Goal: Obtain resource: Obtain resource

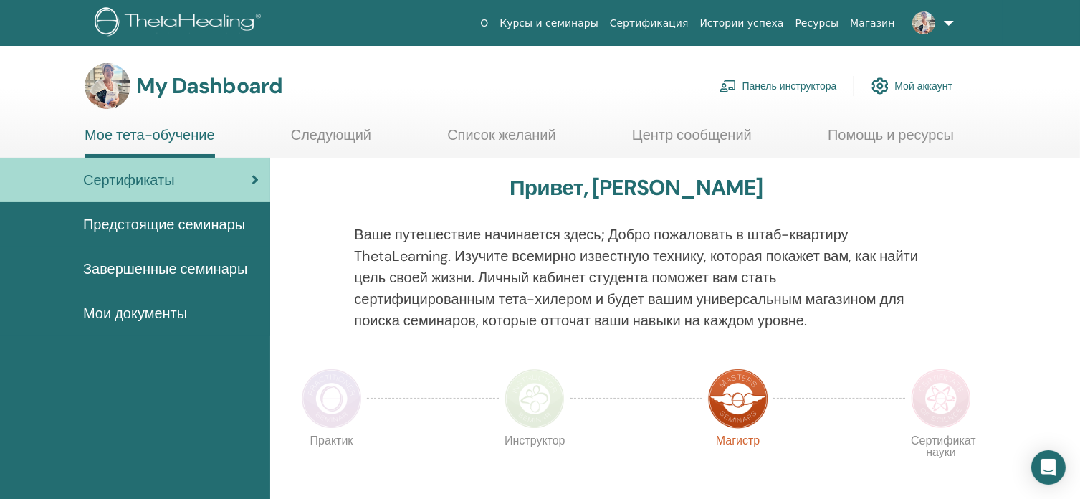
click at [230, 169] on div "Сертификаты" at bounding box center [134, 179] width 247 height 21
click at [232, 265] on span "Завершенные семинары" at bounding box center [165, 268] width 164 height 21
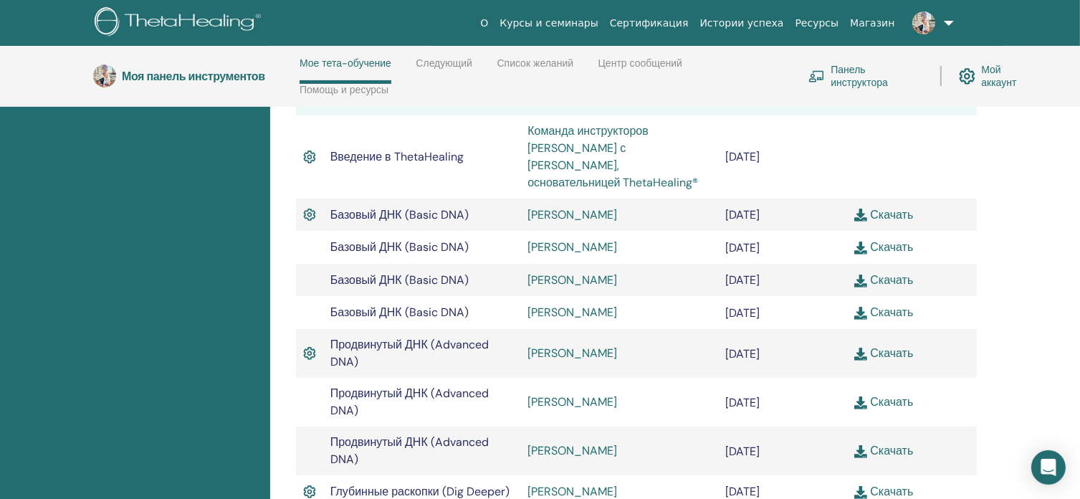
scroll to position [490, 0]
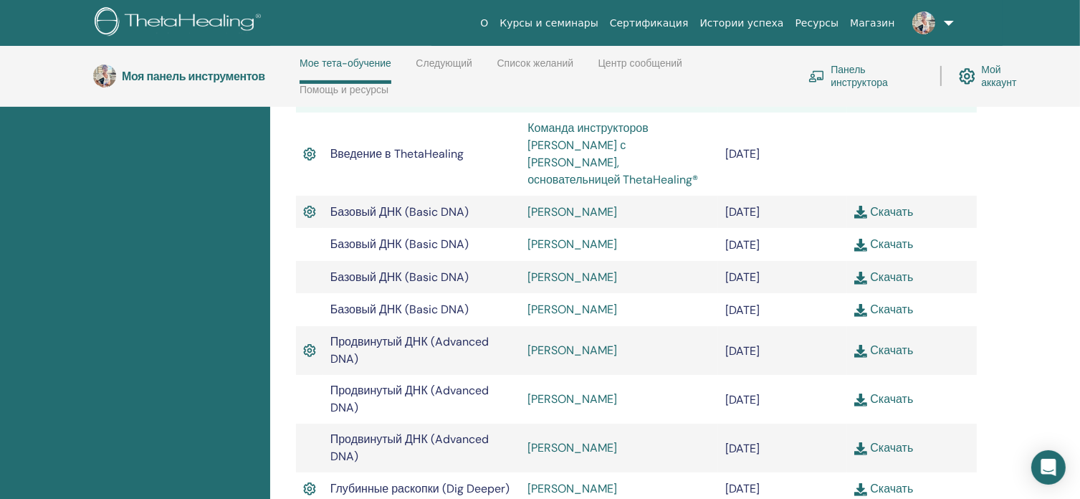
click at [864, 206] on img at bounding box center [860, 212] width 13 height 13
click at [861, 239] on img at bounding box center [860, 245] width 13 height 13
click at [859, 272] on img at bounding box center [860, 278] width 13 height 13
click at [861, 304] on img at bounding box center [860, 310] width 13 height 13
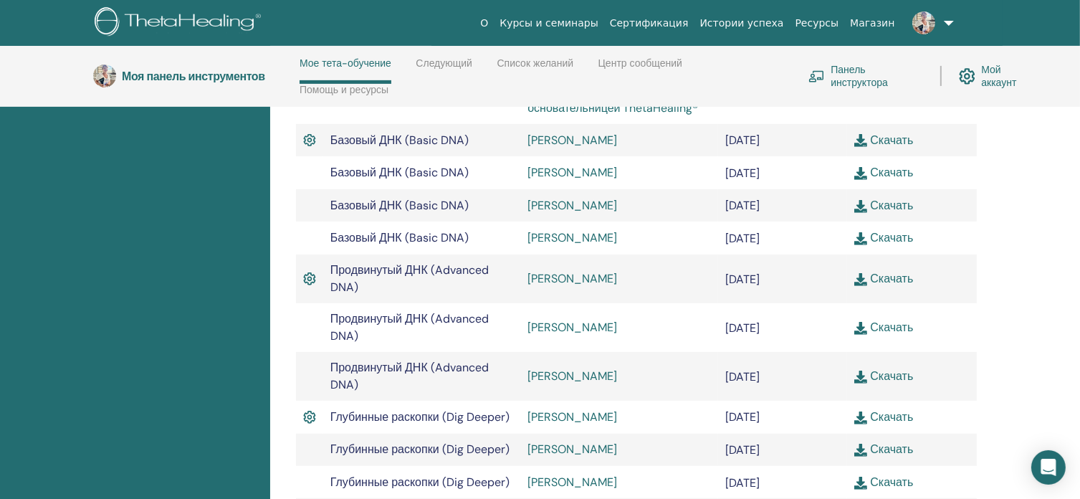
scroll to position [633, 0]
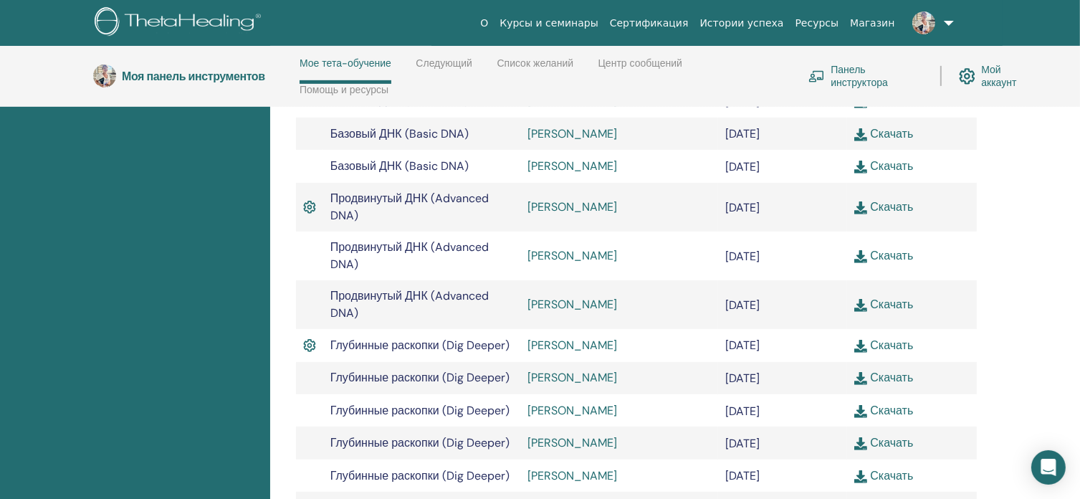
click at [860, 201] on img at bounding box center [860, 207] width 13 height 13
click at [861, 250] on img at bounding box center [860, 256] width 13 height 13
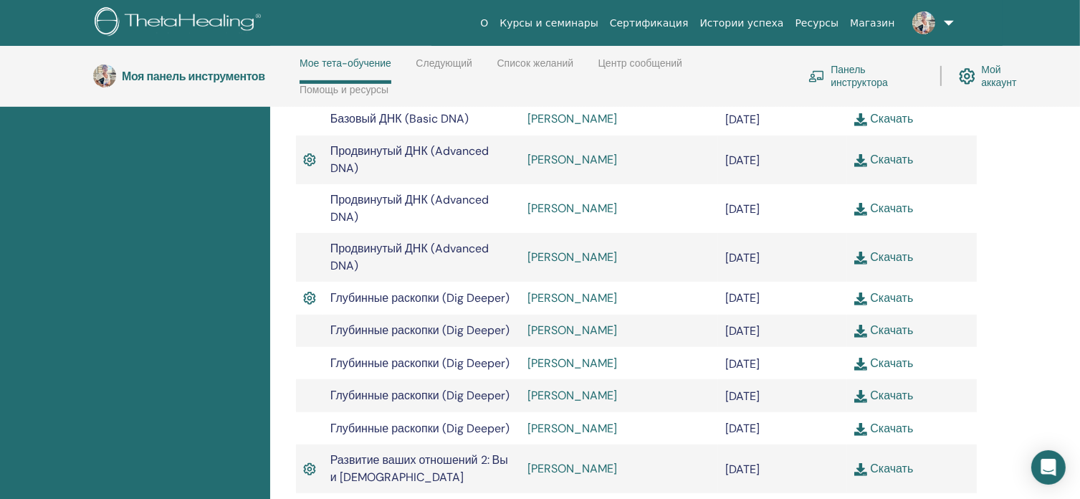
scroll to position [705, 0]
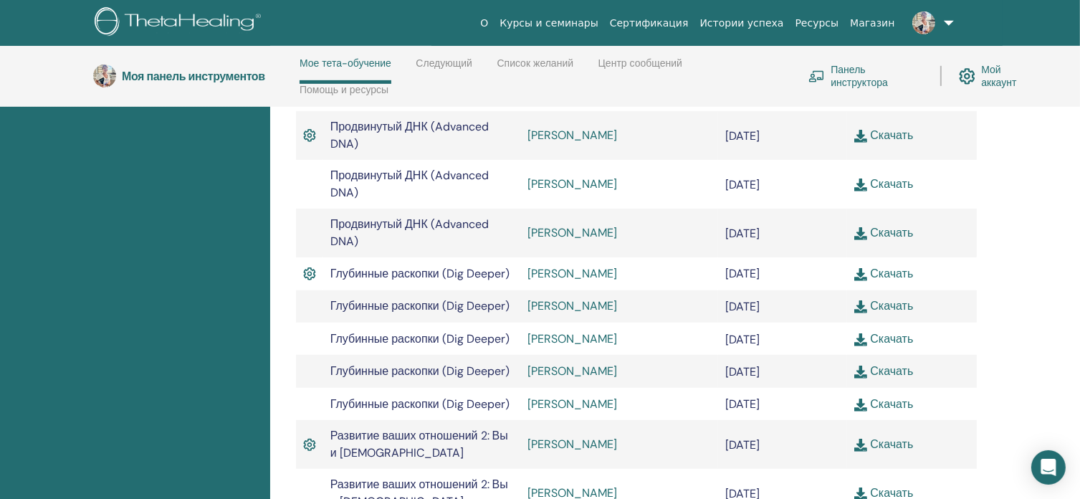
click at [862, 227] on img at bounding box center [860, 233] width 13 height 13
click at [863, 268] on img at bounding box center [860, 274] width 13 height 13
click at [863, 300] on img at bounding box center [860, 306] width 13 height 13
click at [863, 333] on img at bounding box center [860, 339] width 13 height 13
click at [861, 365] on img at bounding box center [860, 371] width 13 height 13
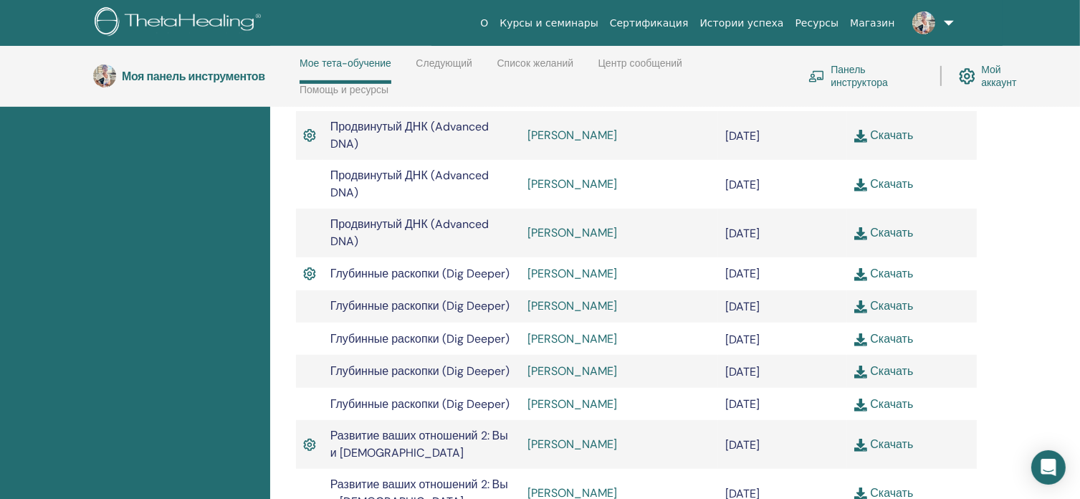
click at [865, 398] on img at bounding box center [860, 404] width 13 height 13
click at [862, 439] on img at bounding box center [860, 445] width 13 height 13
click at [859, 487] on img at bounding box center [860, 493] width 13 height 13
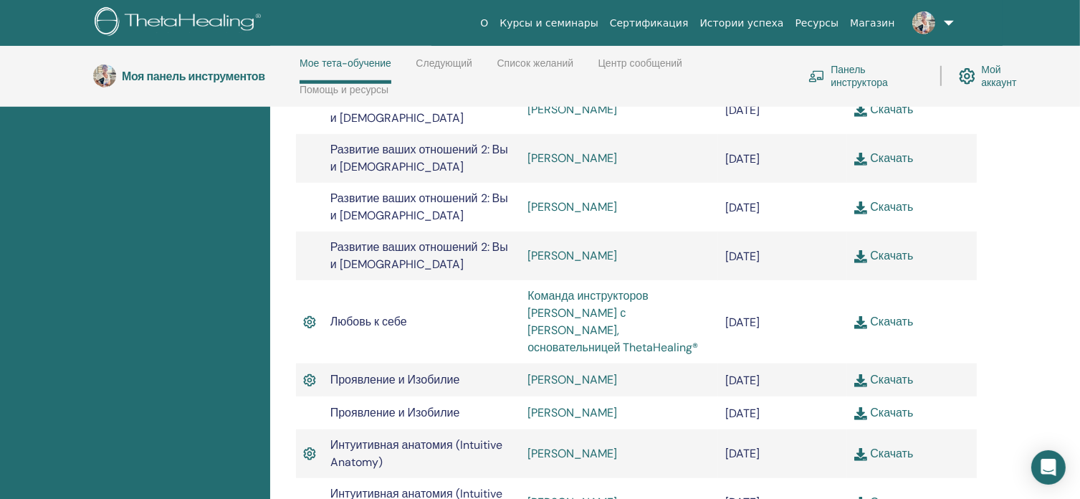
scroll to position [1063, 0]
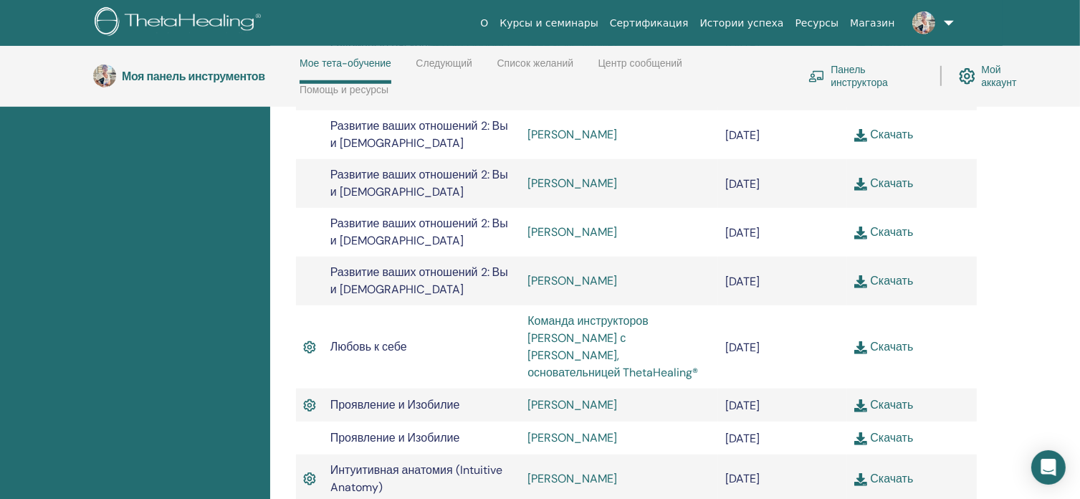
click at [861, 178] on img at bounding box center [860, 184] width 13 height 13
click at [860, 226] on img at bounding box center [860, 232] width 13 height 13
click at [863, 275] on img at bounding box center [860, 281] width 13 height 13
click at [864, 341] on img at bounding box center [860, 347] width 13 height 13
click at [859, 399] on img at bounding box center [860, 405] width 13 height 13
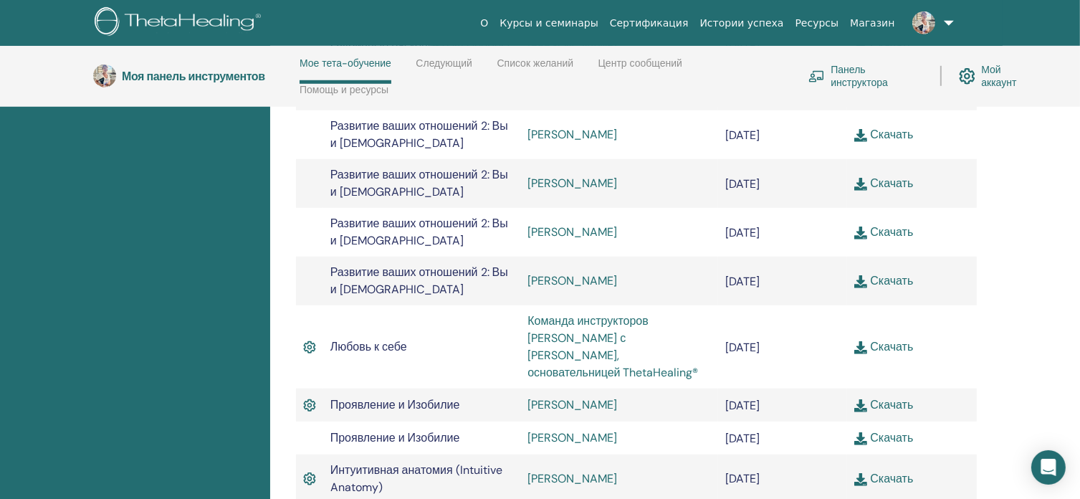
click at [859, 432] on img at bounding box center [860, 438] width 13 height 13
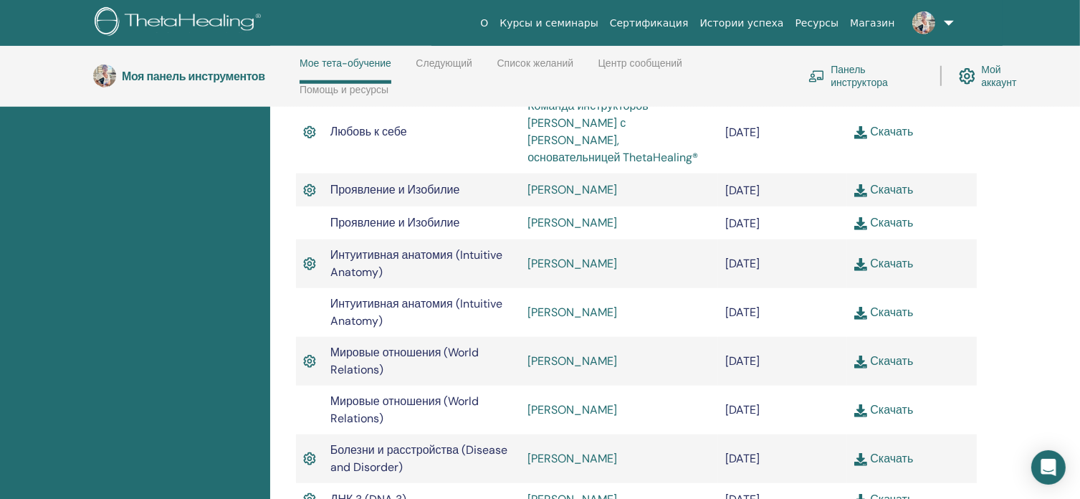
scroll to position [1350, 0]
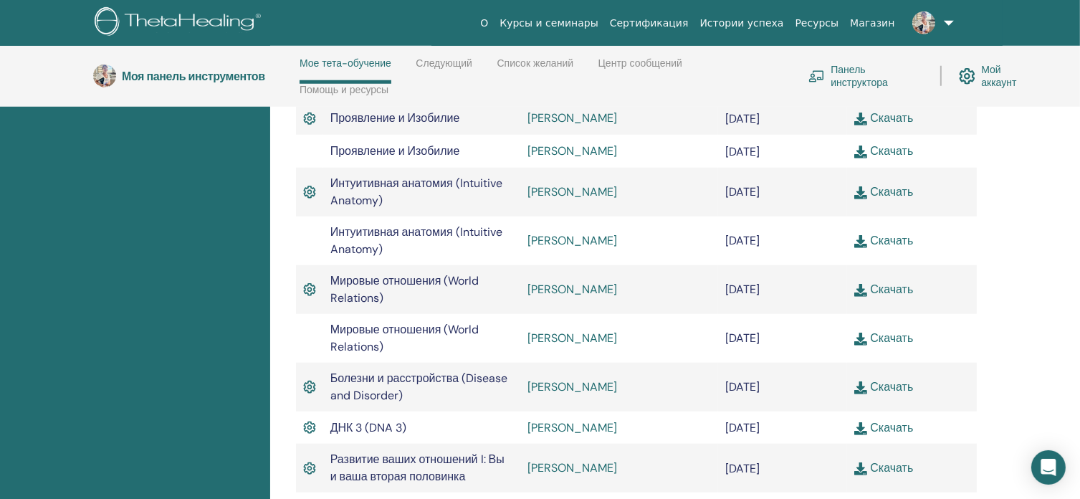
click at [864, 186] on img at bounding box center [860, 192] width 13 height 13
click at [862, 235] on img at bounding box center [860, 241] width 13 height 13
click at [1018, 323] on div "Завершенные семинары Ниже вы можете найти ваши завершенные семинары. Если вы ви…" at bounding box center [675, 388] width 810 height 3039
click at [861, 284] on img at bounding box center [860, 290] width 13 height 13
click at [860, 332] on img at bounding box center [860, 338] width 13 height 13
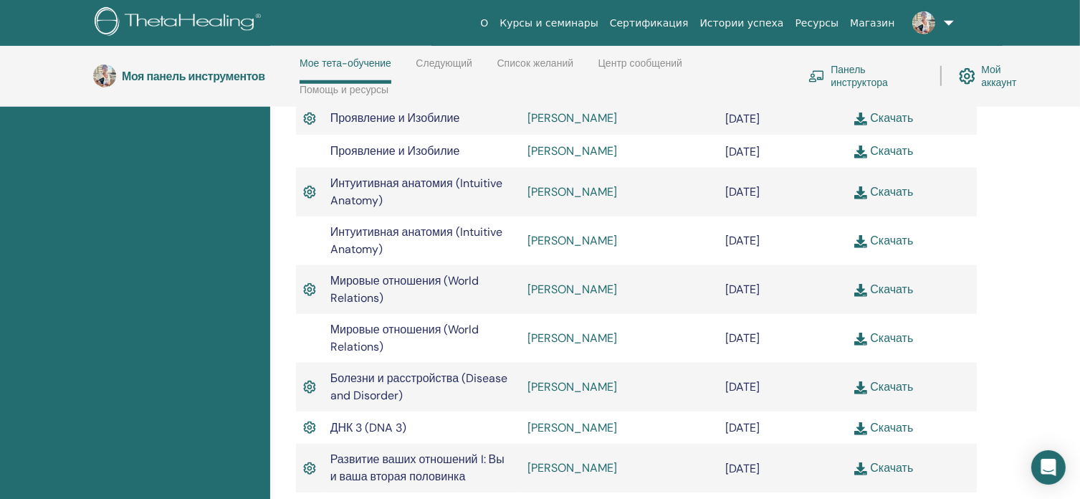
click at [858, 381] on img at bounding box center [860, 387] width 13 height 13
click at [859, 422] on img at bounding box center [860, 428] width 13 height 13
click at [861, 462] on img at bounding box center [860, 468] width 13 height 13
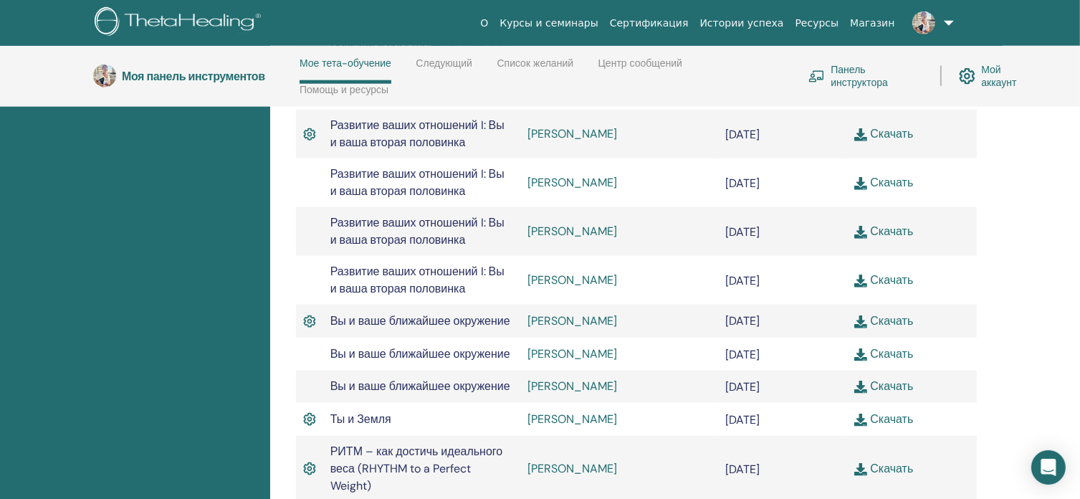
scroll to position [1708, 0]
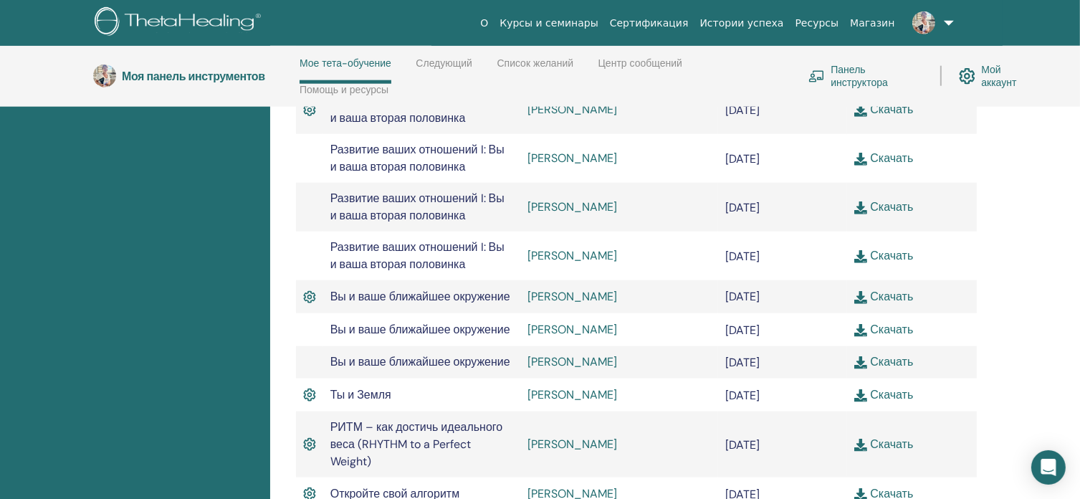
click at [861, 201] on img at bounding box center [860, 207] width 13 height 13
click at [862, 250] on img at bounding box center [860, 256] width 13 height 13
click at [1007, 360] on div "Завершенные семинары Ниже вы можете найти ваши завершенные семинары. Если вы ви…" at bounding box center [675, 29] width 810 height 3039
click at [864, 324] on img at bounding box center [860, 330] width 13 height 13
click at [860, 291] on img at bounding box center [860, 297] width 13 height 13
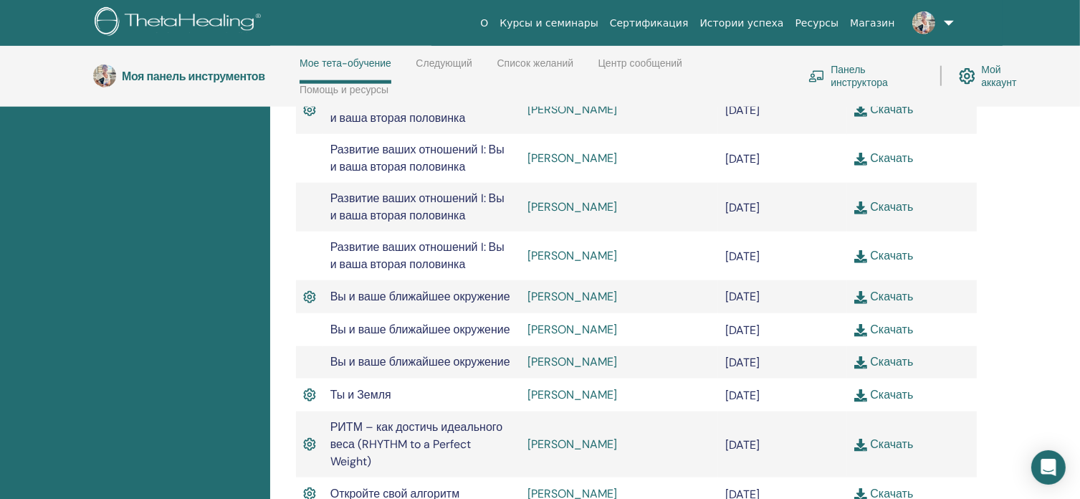
click at [863, 356] on img at bounding box center [860, 362] width 13 height 13
click at [862, 389] on img at bounding box center [860, 395] width 13 height 13
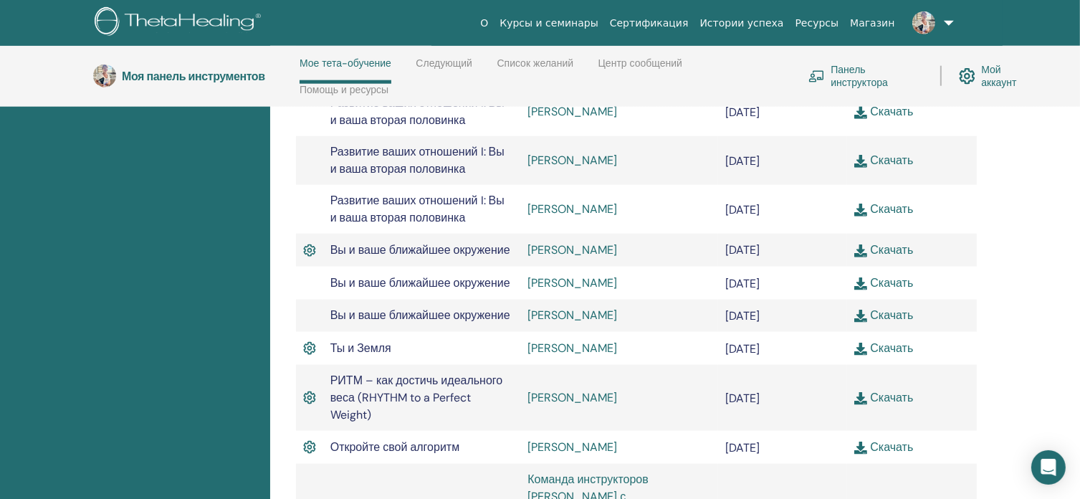
scroll to position [1780, 0]
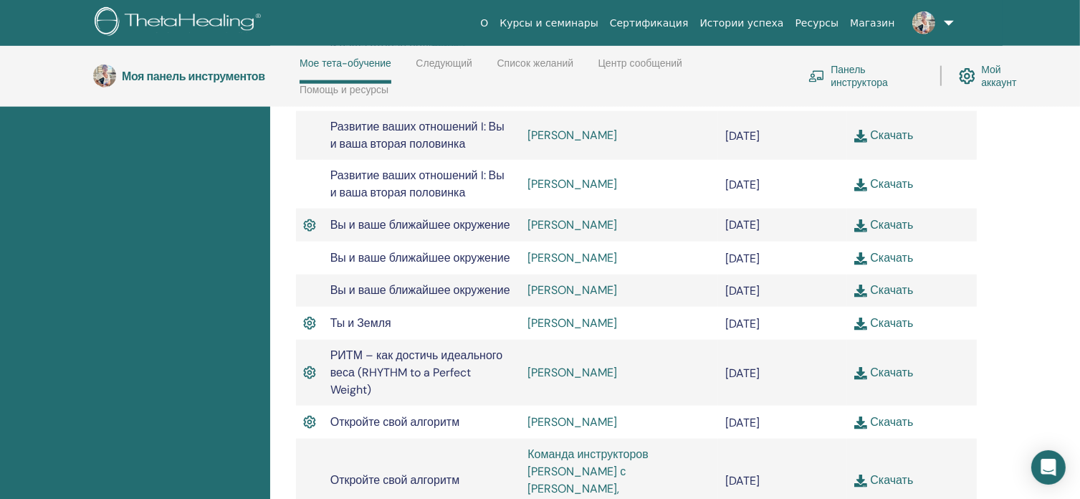
click at [859, 367] on img at bounding box center [860, 373] width 13 height 13
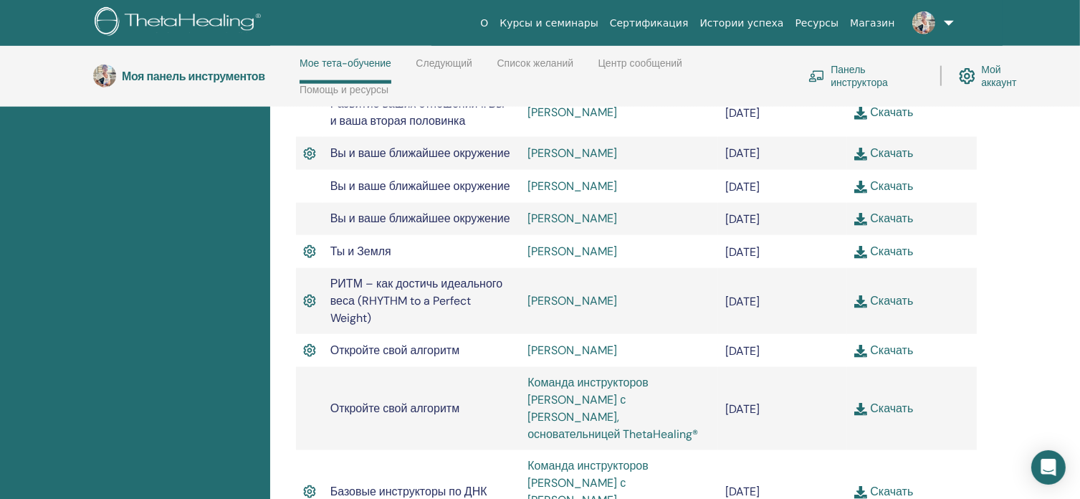
click at [863, 345] on img at bounding box center [860, 351] width 13 height 13
click at [861, 403] on img at bounding box center [860, 409] width 13 height 13
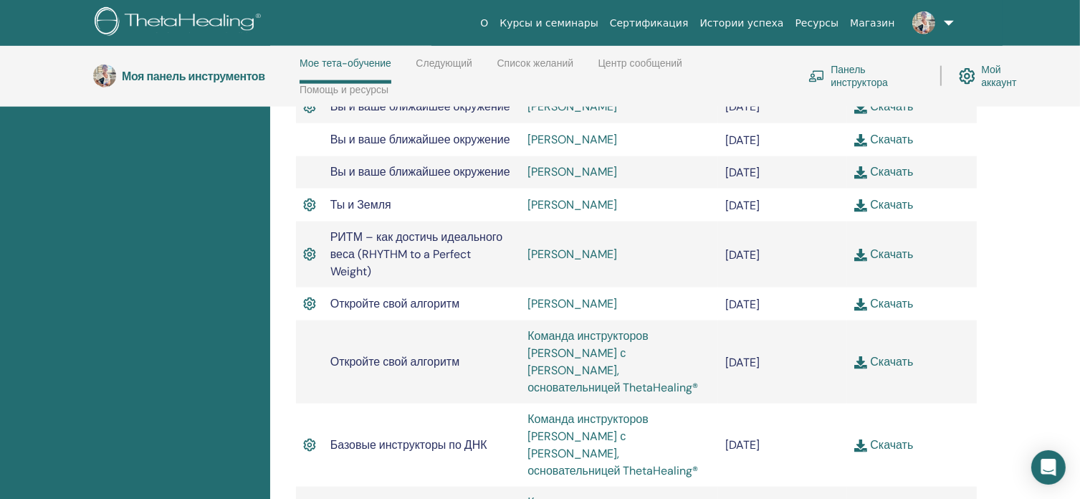
scroll to position [1923, 0]
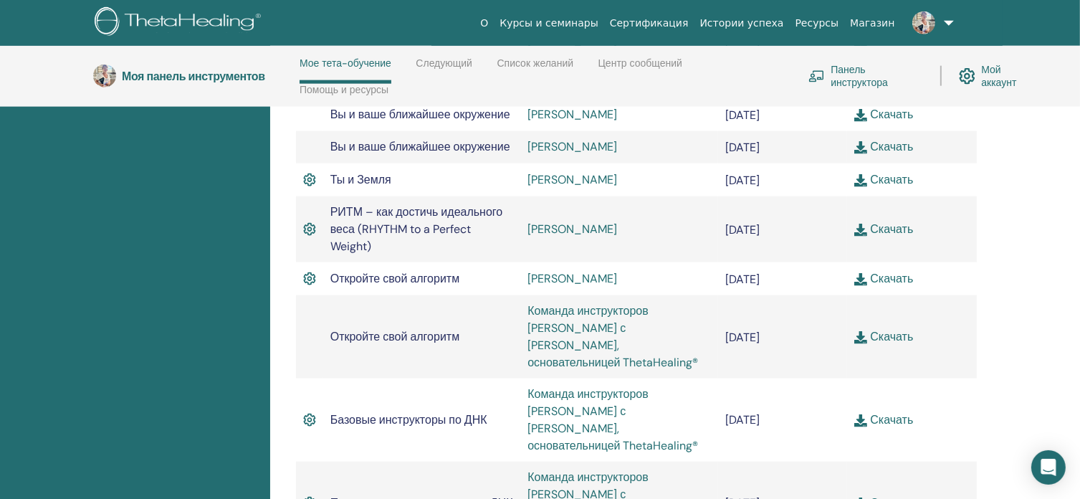
click at [865, 414] on img at bounding box center [860, 420] width 13 height 13
click at [863, 497] on img at bounding box center [860, 503] width 13 height 13
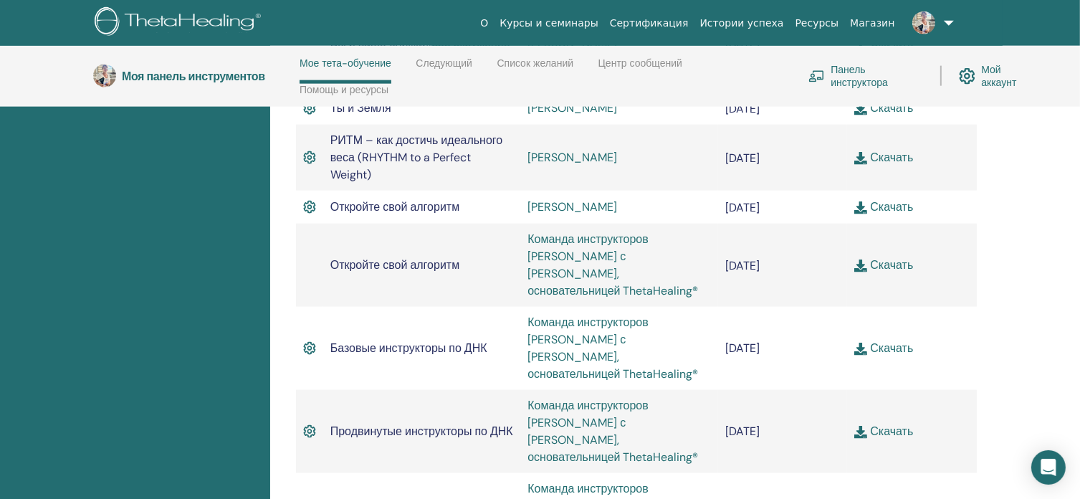
scroll to position [2067, 0]
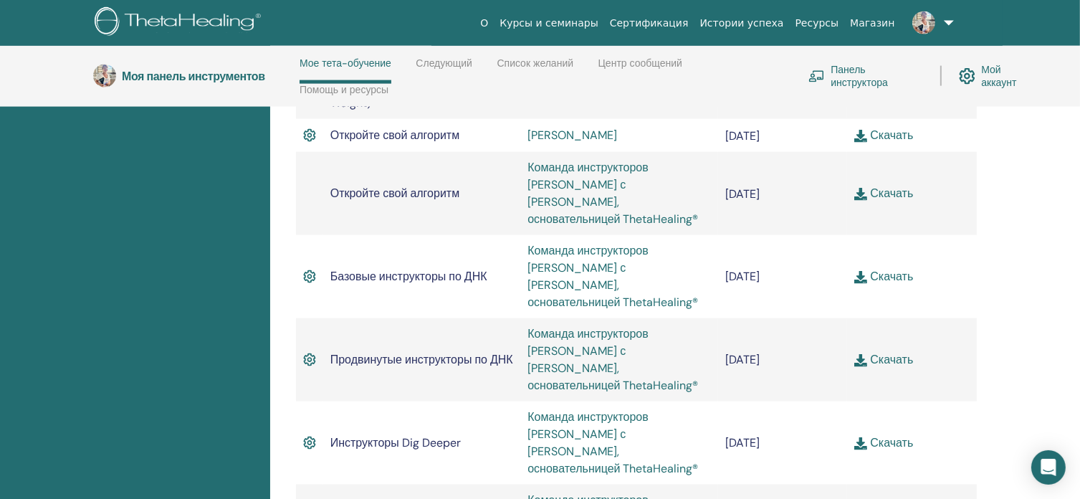
click at [863, 437] on img at bounding box center [860, 443] width 13 height 13
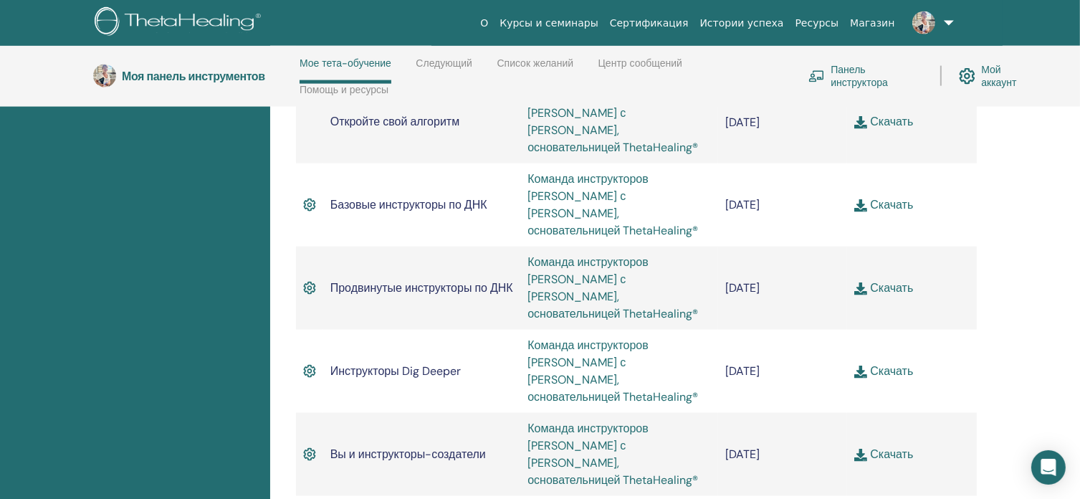
click at [864, 449] on img at bounding box center [860, 455] width 13 height 13
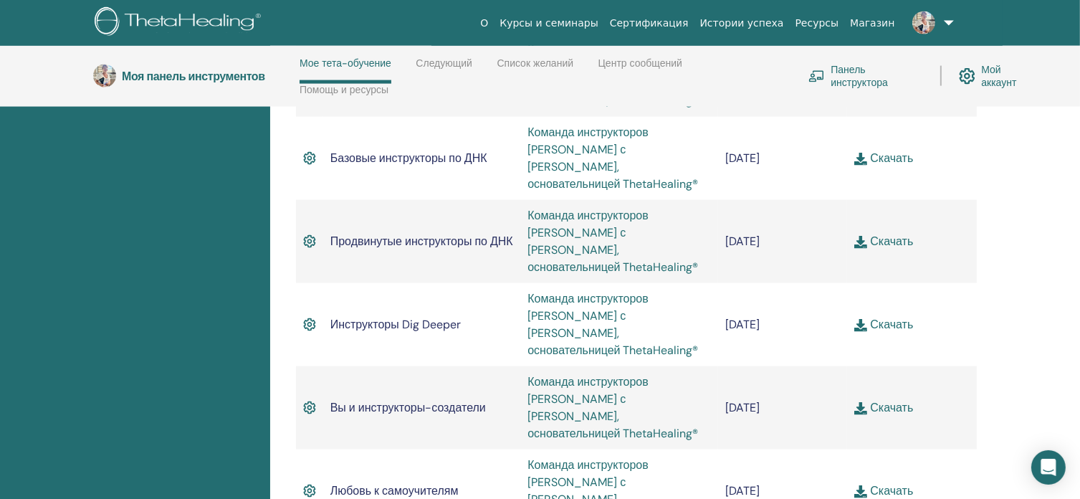
scroll to position [2210, 0]
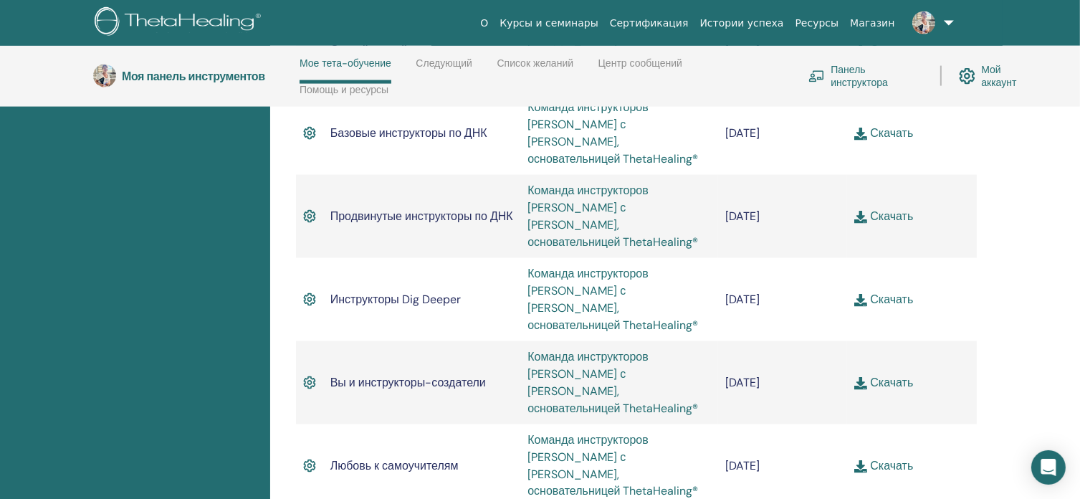
click at [862, 460] on img at bounding box center [860, 466] width 13 height 13
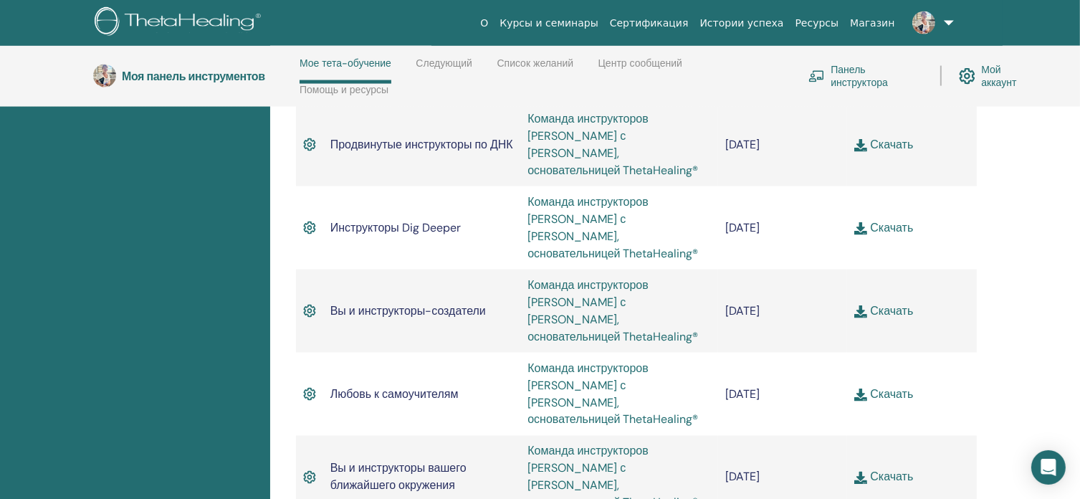
click at [862, 472] on img at bounding box center [860, 478] width 13 height 13
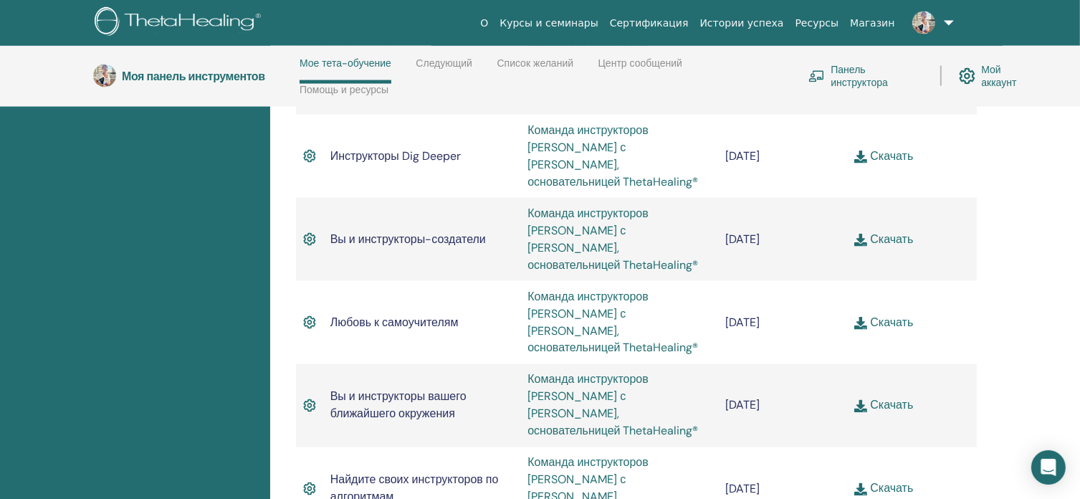
click at [861, 483] on img at bounding box center [860, 489] width 13 height 13
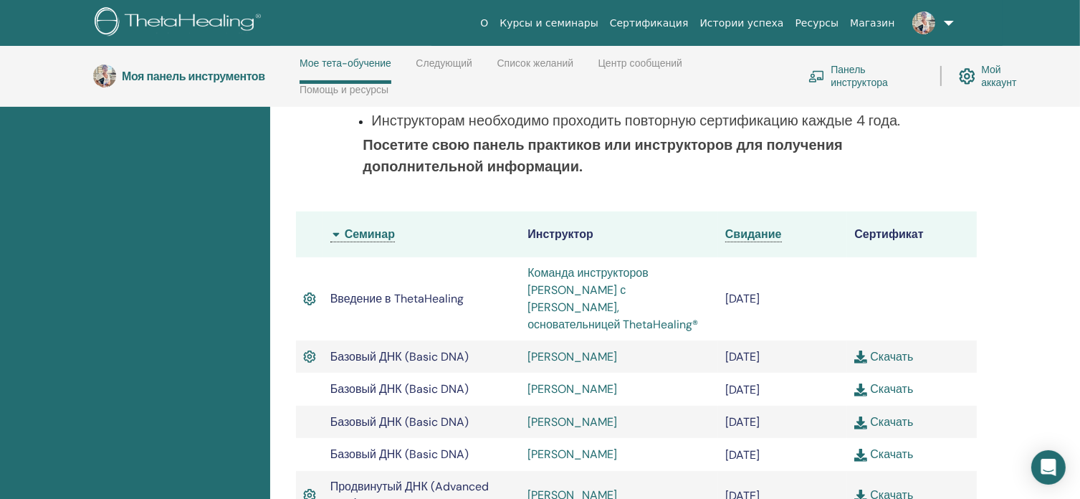
scroll to position [204, 0]
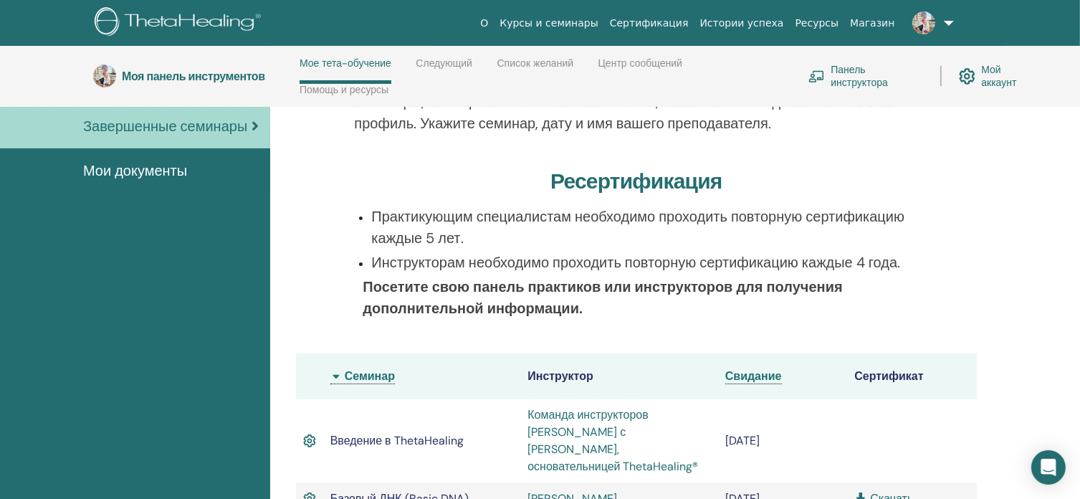
click at [856, 76] on link "Панель инструктора" at bounding box center [865, 76] width 115 height 32
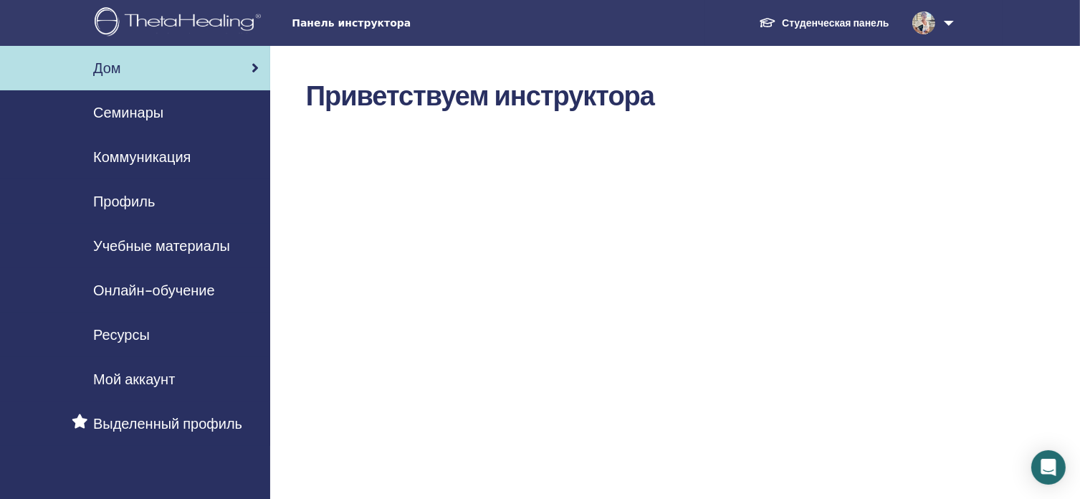
click at [186, 18] on img at bounding box center [180, 23] width 171 height 32
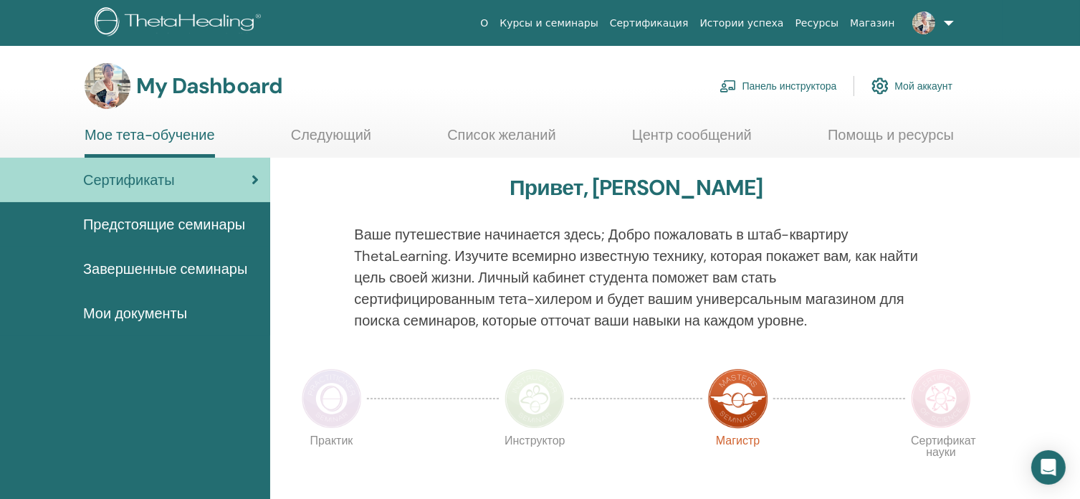
click at [174, 272] on span "Завершенные семинары" at bounding box center [165, 268] width 164 height 21
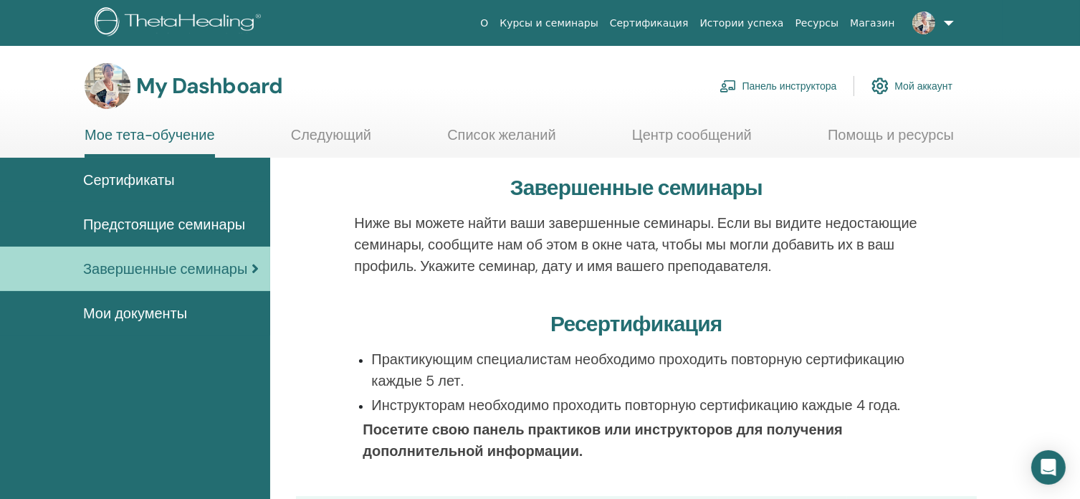
click at [173, 313] on span "Мои документы" at bounding box center [135, 312] width 104 height 21
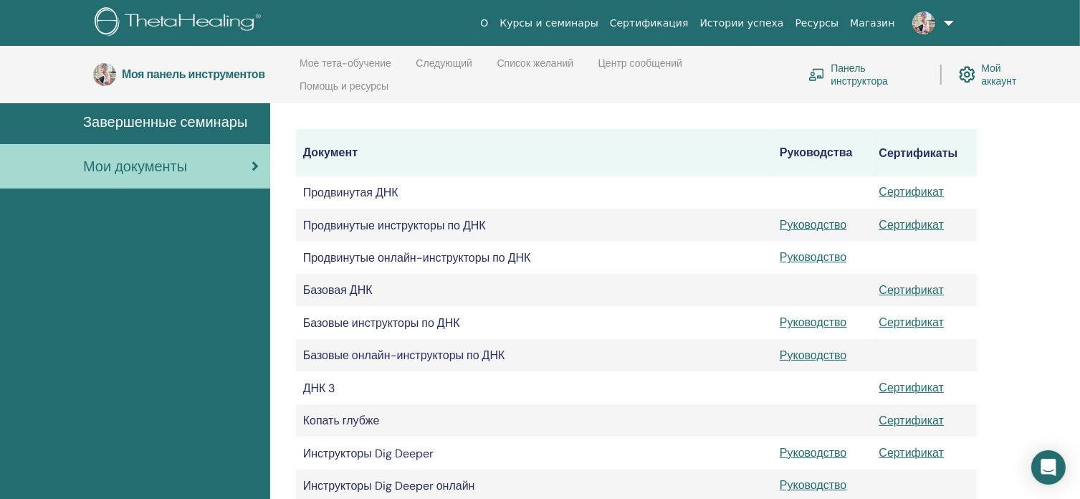
scroll to position [272, 0]
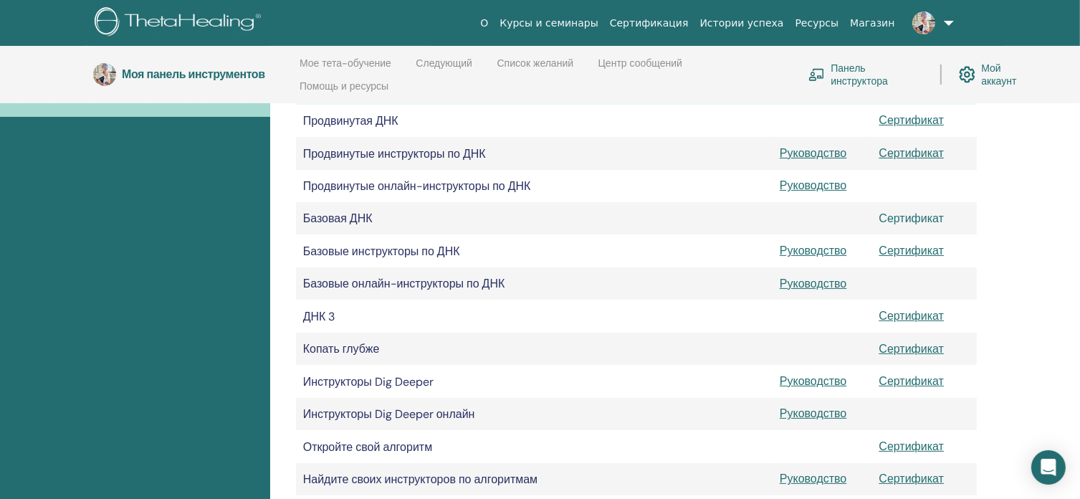
click at [897, 223] on font "Сертификат" at bounding box center [911, 218] width 65 height 15
click at [901, 253] on font "Сертификат" at bounding box center [911, 250] width 65 height 15
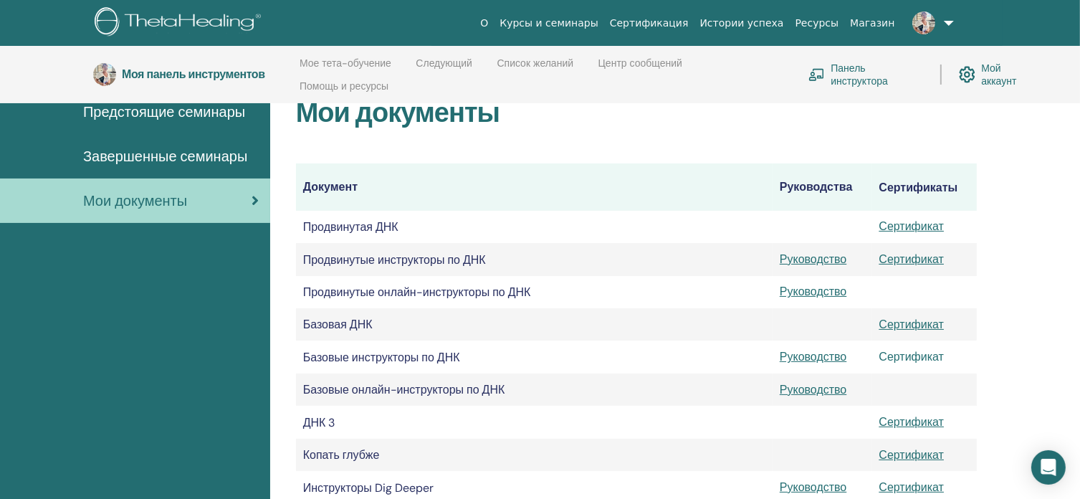
scroll to position [201, 0]
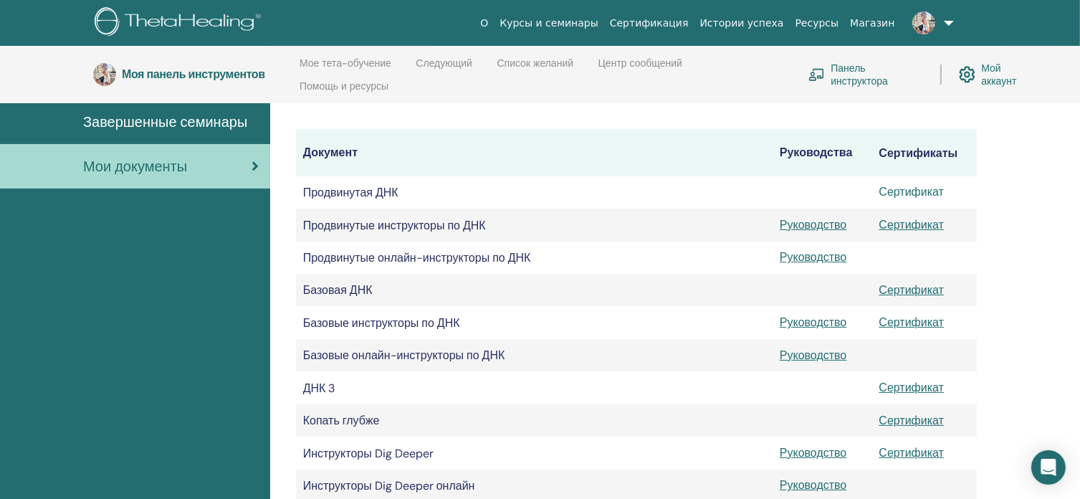
click at [918, 193] on link "Сертификат" at bounding box center [911, 191] width 65 height 15
click at [908, 230] on font "Сертификат" at bounding box center [911, 224] width 65 height 15
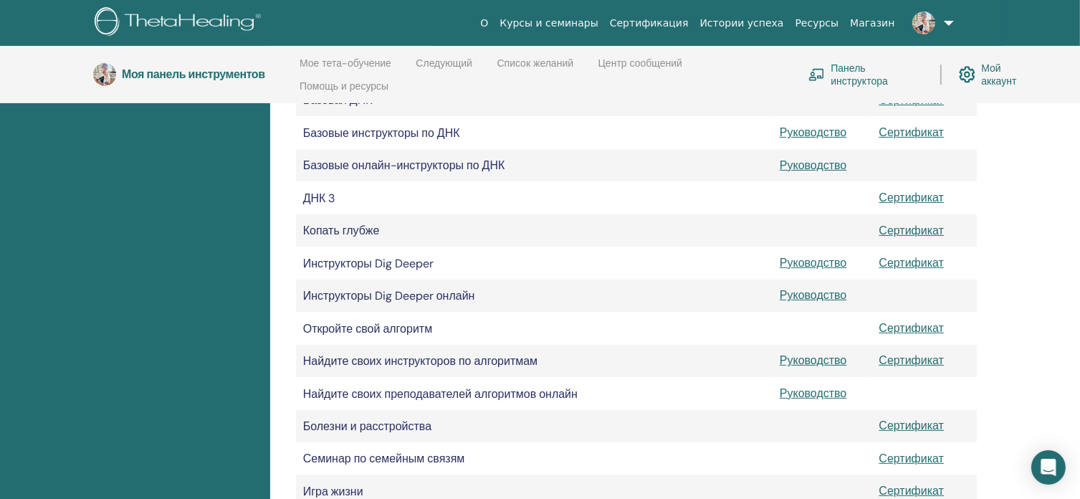
scroll to position [416, 0]
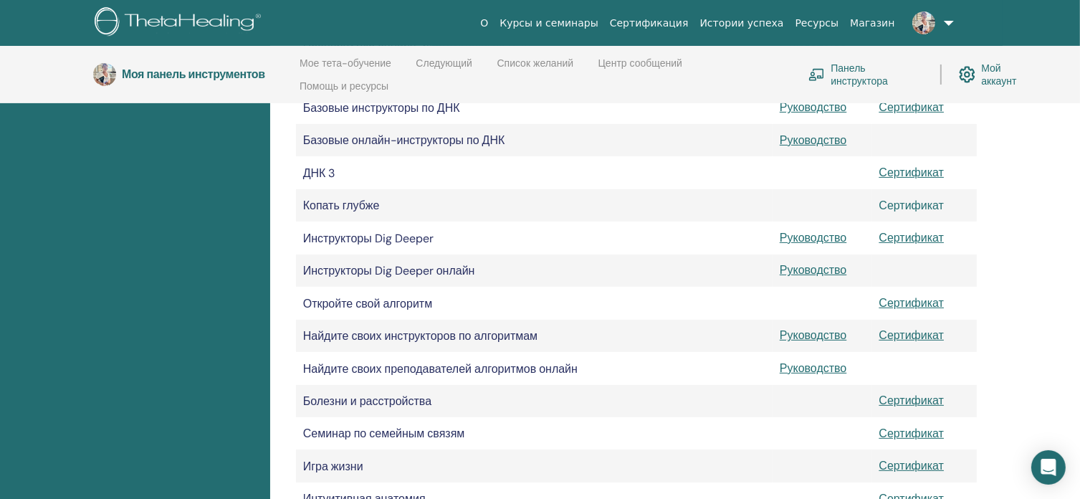
click at [901, 213] on font "Сертификат" at bounding box center [911, 205] width 65 height 15
click at [901, 244] on font "Сертификат" at bounding box center [911, 237] width 65 height 15
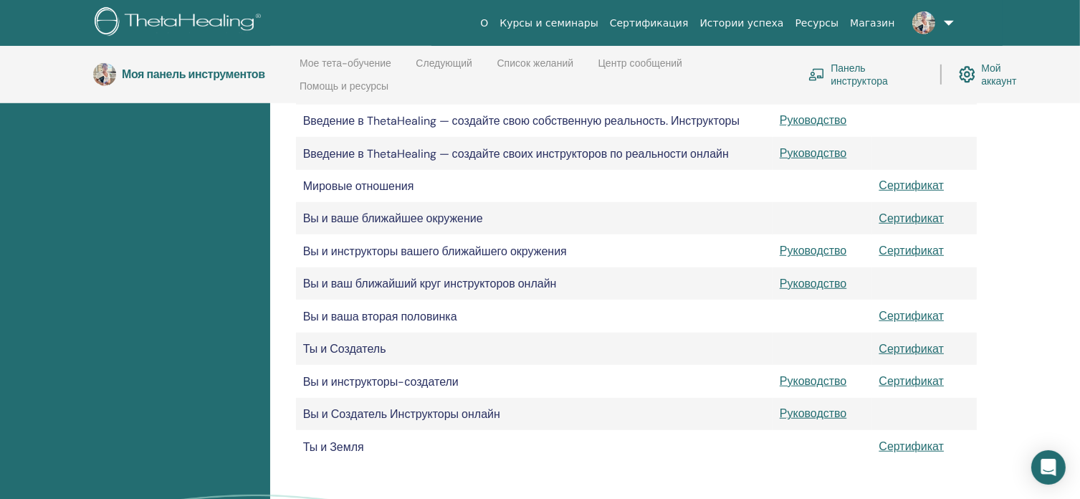
scroll to position [1061, 0]
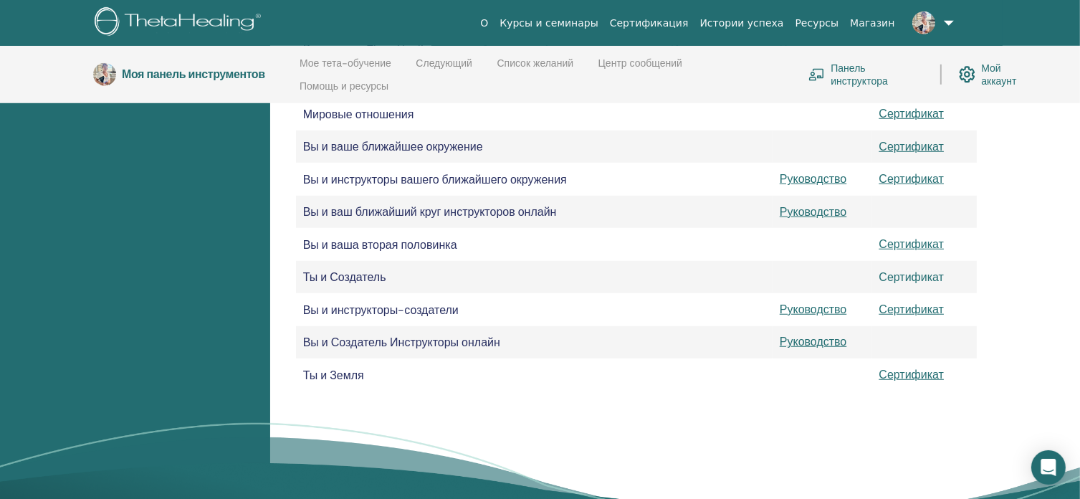
click at [894, 284] on font "Сертификат" at bounding box center [911, 276] width 65 height 15
click at [903, 317] on font "Сертификат" at bounding box center [911, 309] width 65 height 15
